Goal: Browse casually

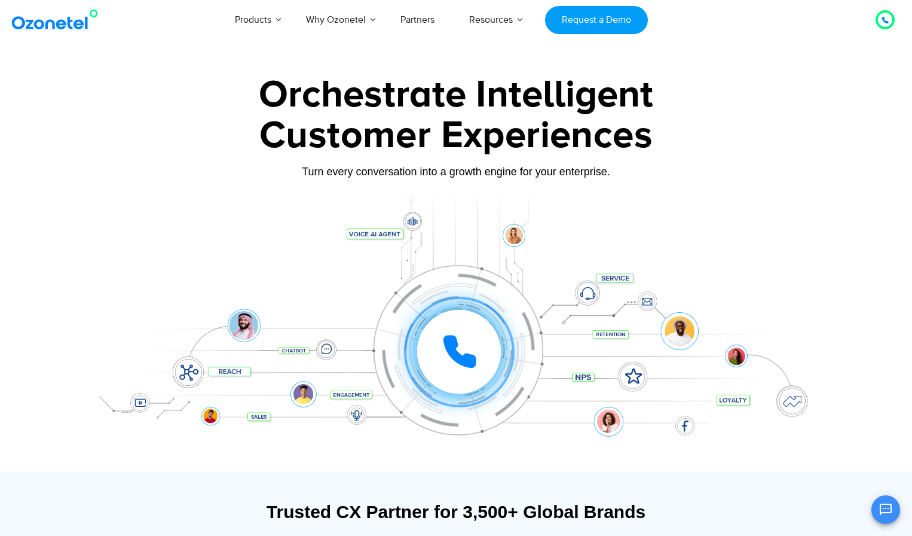
drag, startPoint x: 0, startPoint y: 0, endPoint x: 75, endPoint y: 23, distance: 78.1
click at [75, 23] on img at bounding box center [57, 20] width 97 height 22
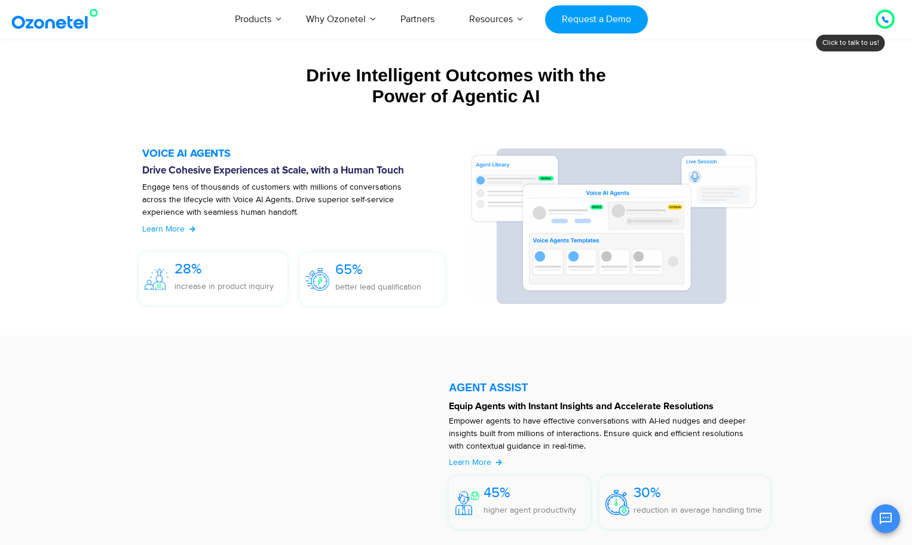
scroll to position [1255, 0]
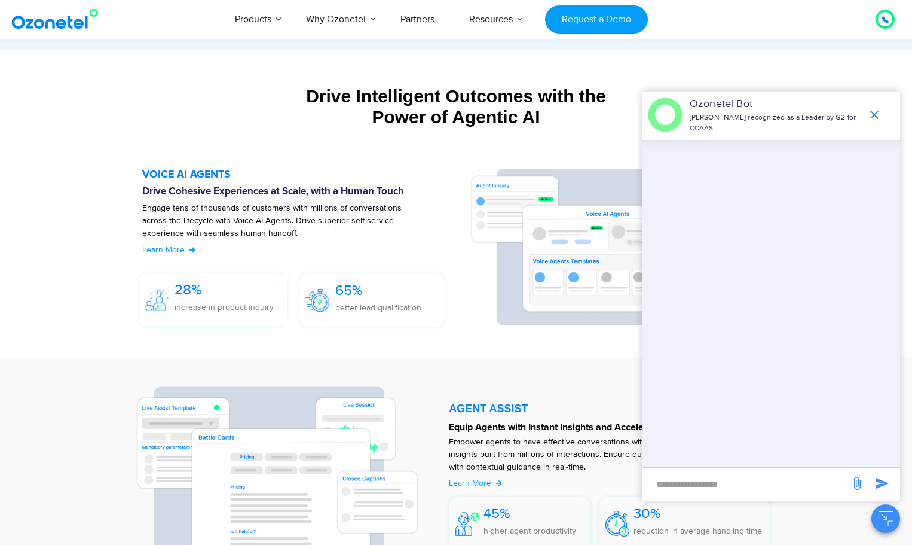
drag, startPoint x: 381, startPoint y: 112, endPoint x: 470, endPoint y: 192, distance: 120.2
click at [381, 112] on div "Drive Intelligent Outcomes with the Power of Agentic AI" at bounding box center [455, 106] width 735 height 42
click at [871, 112] on icon "end chat or minimize" at bounding box center [874, 115] width 8 height 8
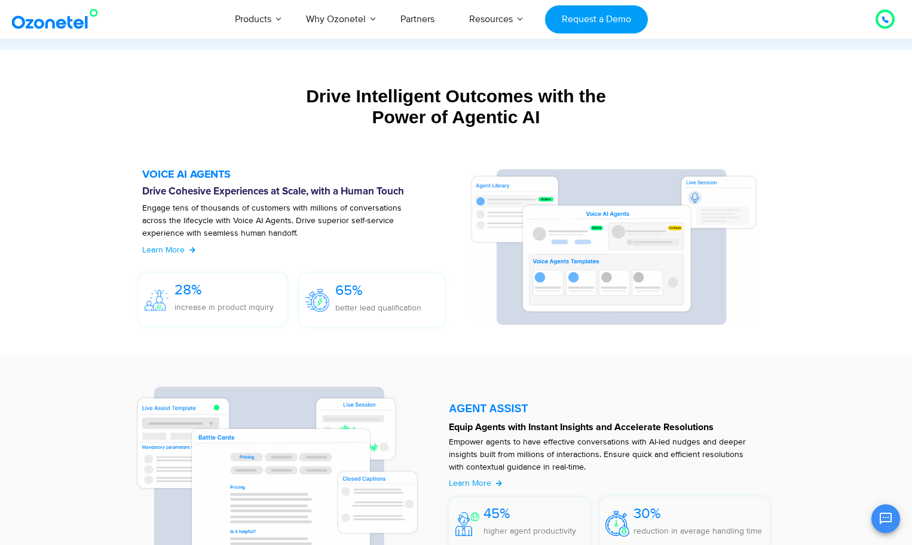
click at [754, 123] on div "Drive Intelligent Outcomes with the Power of Agentic AI" at bounding box center [455, 106] width 735 height 42
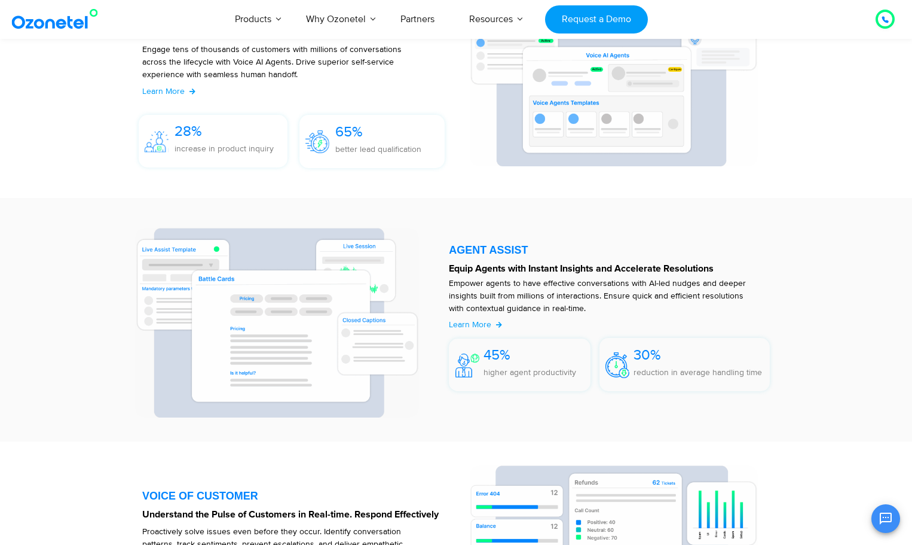
scroll to position [1434, 0]
